Goal: Task Accomplishment & Management: Use online tool/utility

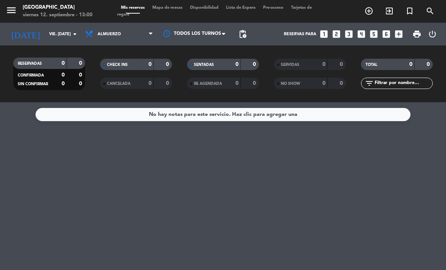
scroll to position [2, 0]
click at [116, 28] on span "Almuerzo" at bounding box center [119, 34] width 76 height 17
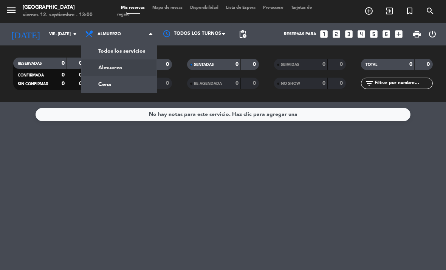
click at [106, 77] on div "menu [GEOGRAPHIC_DATA] viernes 12. septiembre - 13:00 Mis reservas Mapa de mesa…" at bounding box center [223, 51] width 446 height 102
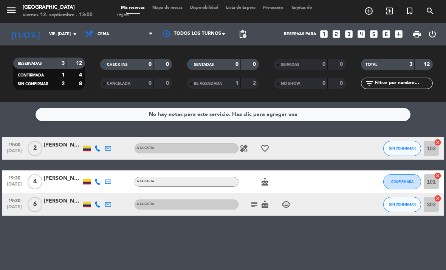
click at [45, 28] on input "vie. [DATE]" at bounding box center [73, 34] width 56 height 12
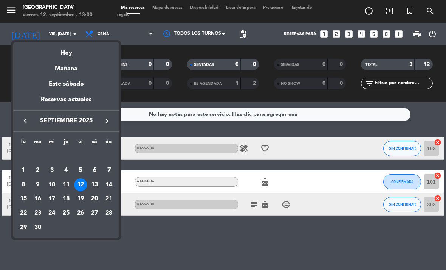
click at [163, 232] on div at bounding box center [223, 135] width 446 height 270
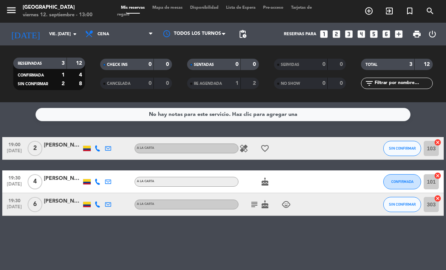
click at [154, 26] on span "Cena" at bounding box center [119, 34] width 76 height 17
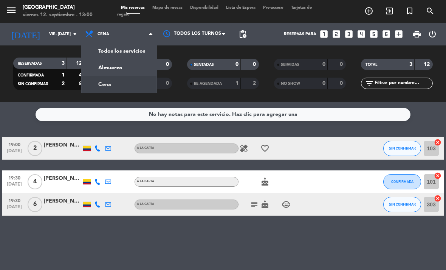
click at [123, 65] on div "menu [GEOGRAPHIC_DATA] viernes 12. septiembre - 13:00 Mis reservas Mapa de mesa…" at bounding box center [223, 51] width 446 height 102
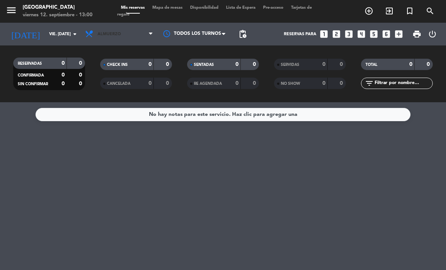
click at [146, 29] on span "Almuerzo" at bounding box center [119, 34] width 76 height 17
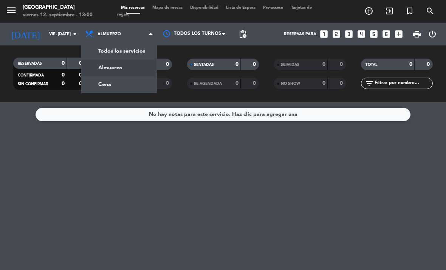
click at [140, 43] on div "Todos los servicios Almuerzo Cena Almuerzo Todos los servicios Almuerzo Cena" at bounding box center [119, 34] width 76 height 23
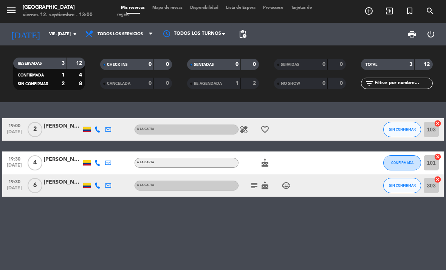
click at [129, 32] on span "Todos los servicios" at bounding box center [120, 34] width 45 height 5
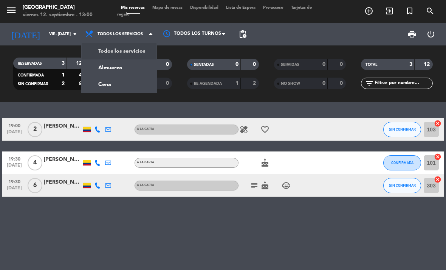
click at [114, 61] on div "menu [GEOGRAPHIC_DATA] viernes 12. septiembre - 13:00 Mis reservas Mapa de mesa…" at bounding box center [223, 51] width 446 height 102
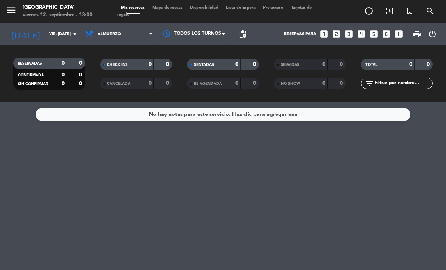
scroll to position [0, 0]
click at [394, 11] on span "exit_to_app" at bounding box center [389, 11] width 20 height 13
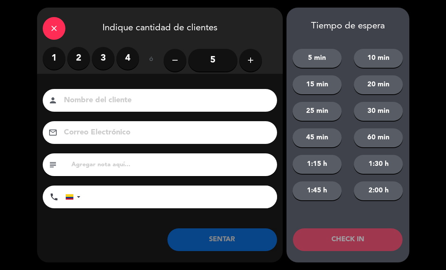
click at [53, 51] on label "1" at bounding box center [54, 58] width 23 height 23
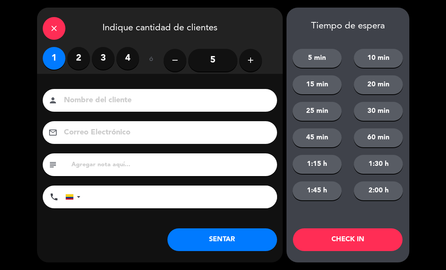
click at [145, 94] on input at bounding box center [165, 100] width 204 height 13
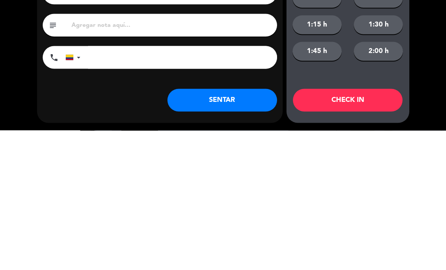
click at [125, 185] on input "tel" at bounding box center [182, 196] width 189 height 23
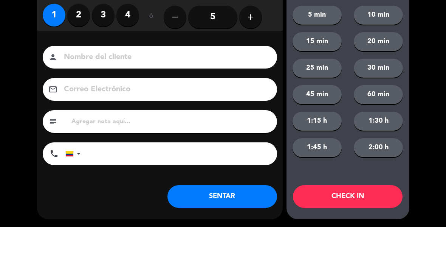
click at [93, 94] on input at bounding box center [165, 100] width 204 height 13
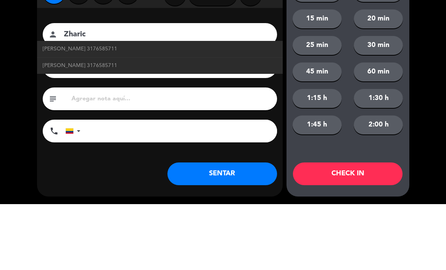
click at [59, 110] on span "[PERSON_NAME] 3176585711" at bounding box center [80, 114] width 75 height 9
type input "[PERSON_NAME]"
type input "3176585711"
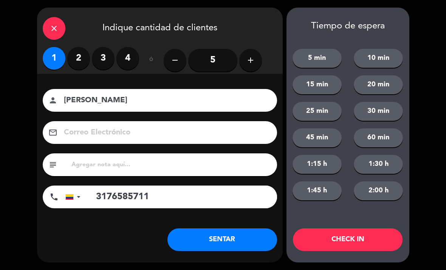
click at [146, 107] on input "[PERSON_NAME]" at bounding box center [165, 100] width 204 height 13
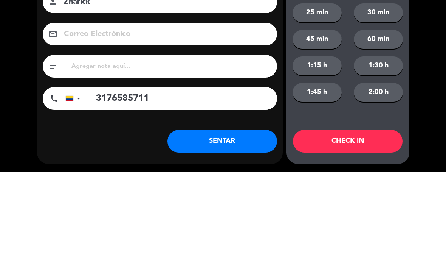
type input "Zharick"
click at [186, 185] on input "3176585711" at bounding box center [182, 196] width 189 height 23
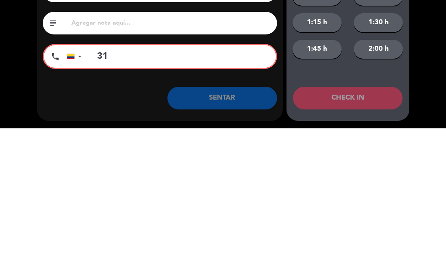
type input "3"
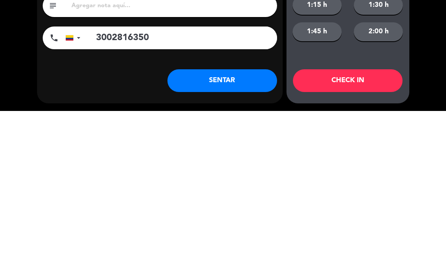
type input "3002816350"
click at [227, 228] on button "SENTAR" at bounding box center [223, 239] width 110 height 23
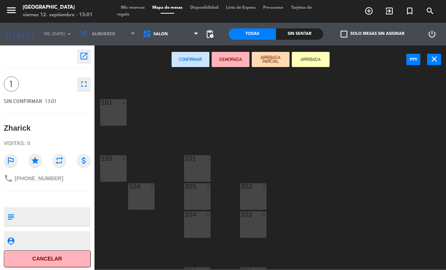
scroll to position [45, 0]
click at [257, 183] on div at bounding box center [253, 184] width 12 height 7
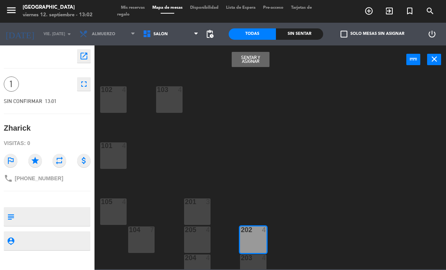
scroll to position [0, 0]
click at [169, 30] on span "Salón" at bounding box center [171, 34] width 64 height 17
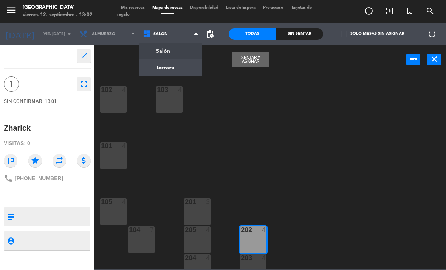
click at [165, 65] on ng-component "menu [GEOGRAPHIC_DATA] viernes 12. septiembre - 13:02 Mis reservas Mapa de mesa…" at bounding box center [223, 134] width 446 height 269
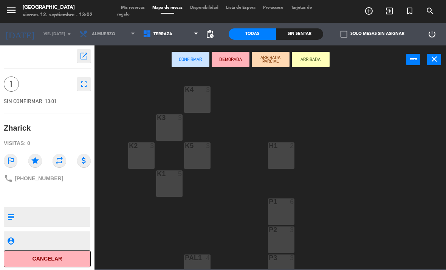
click at [284, 151] on div "H1 2" at bounding box center [281, 155] width 26 height 26
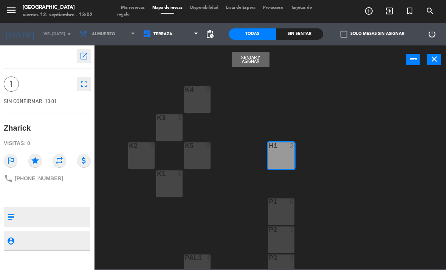
click at [251, 56] on button "Sentar y Asignar" at bounding box center [251, 59] width 38 height 15
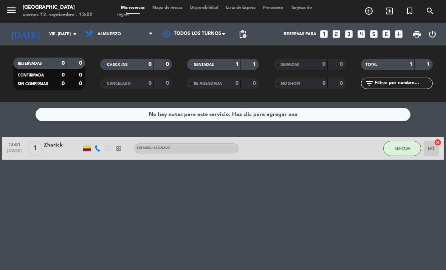
click at [405, 142] on button "SENTADA" at bounding box center [403, 148] width 38 height 15
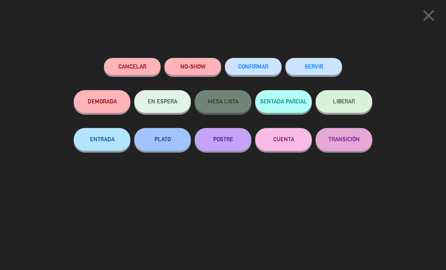
click at [96, 140] on button "ENTRADA" at bounding box center [102, 139] width 57 height 23
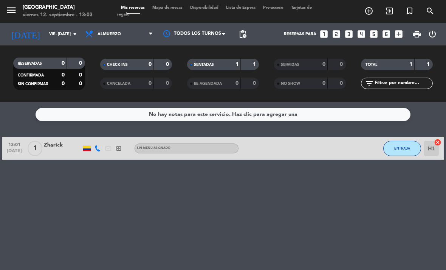
click at [404, 141] on button "ENTRADA" at bounding box center [403, 148] width 38 height 15
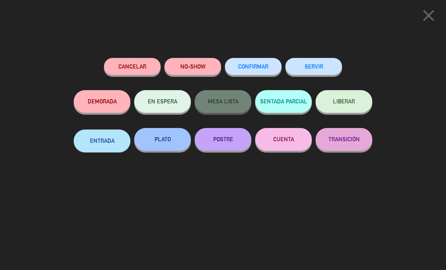
click at [352, 144] on button "TRANSICIÓN" at bounding box center [344, 139] width 57 height 23
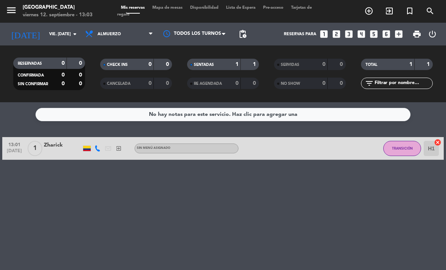
click at [407, 144] on button "TRANSICIÓN" at bounding box center [403, 148] width 38 height 15
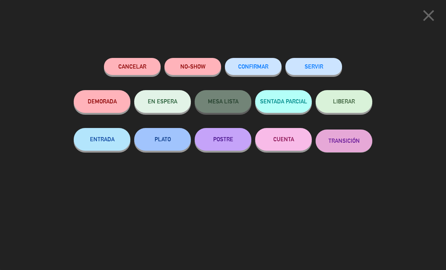
click at [313, 60] on button "SERVIR" at bounding box center [314, 66] width 57 height 17
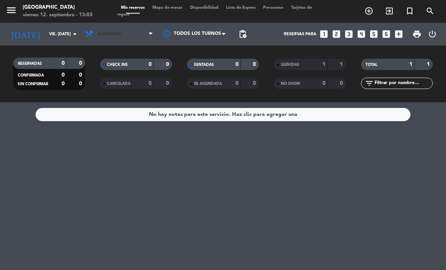
click at [119, 36] on span "Almuerzo" at bounding box center [109, 34] width 23 height 5
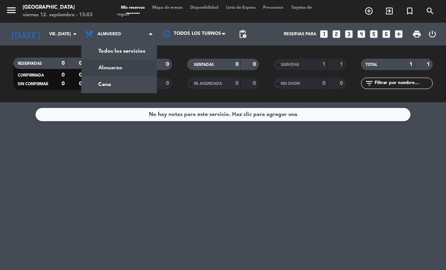
click at [115, 85] on div "menu [GEOGRAPHIC_DATA] viernes 12. septiembre - 13:03 Mis reservas Mapa de mesa…" at bounding box center [223, 51] width 446 height 102
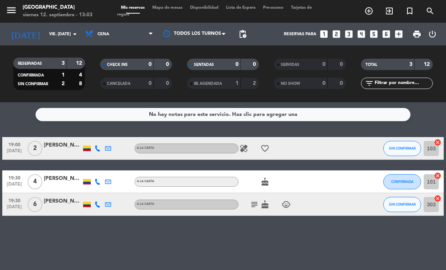
click at [401, 143] on button "SIN CONFIRMAR" at bounding box center [403, 148] width 38 height 15
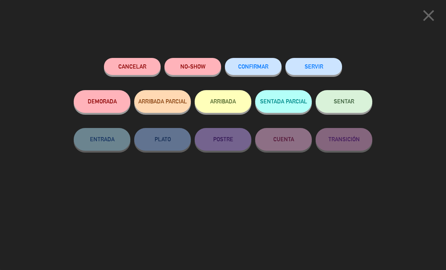
click at [419, 10] on icon "close" at bounding box center [428, 15] width 19 height 19
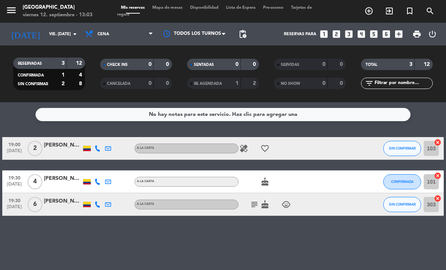
click at [403, 144] on button "SIN CONFIRMAR" at bounding box center [403, 148] width 38 height 15
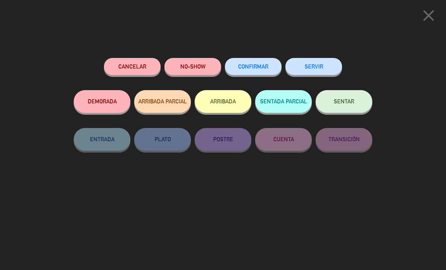
click at [424, 15] on icon "close" at bounding box center [428, 15] width 19 height 19
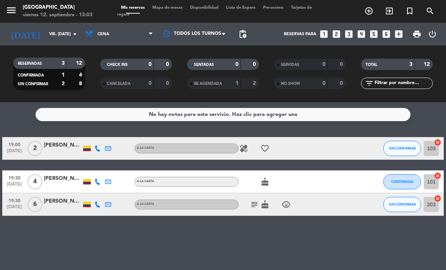
click at [109, 36] on span "Cena" at bounding box center [104, 34] width 12 height 5
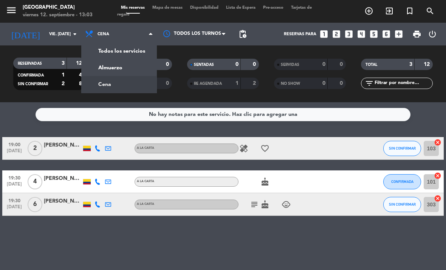
click at [112, 65] on div "menu [GEOGRAPHIC_DATA] viernes 12. septiembre - 13:03 Mis reservas Mapa de mesa…" at bounding box center [223, 51] width 446 height 102
